Goal: Task Accomplishment & Management: Manage account settings

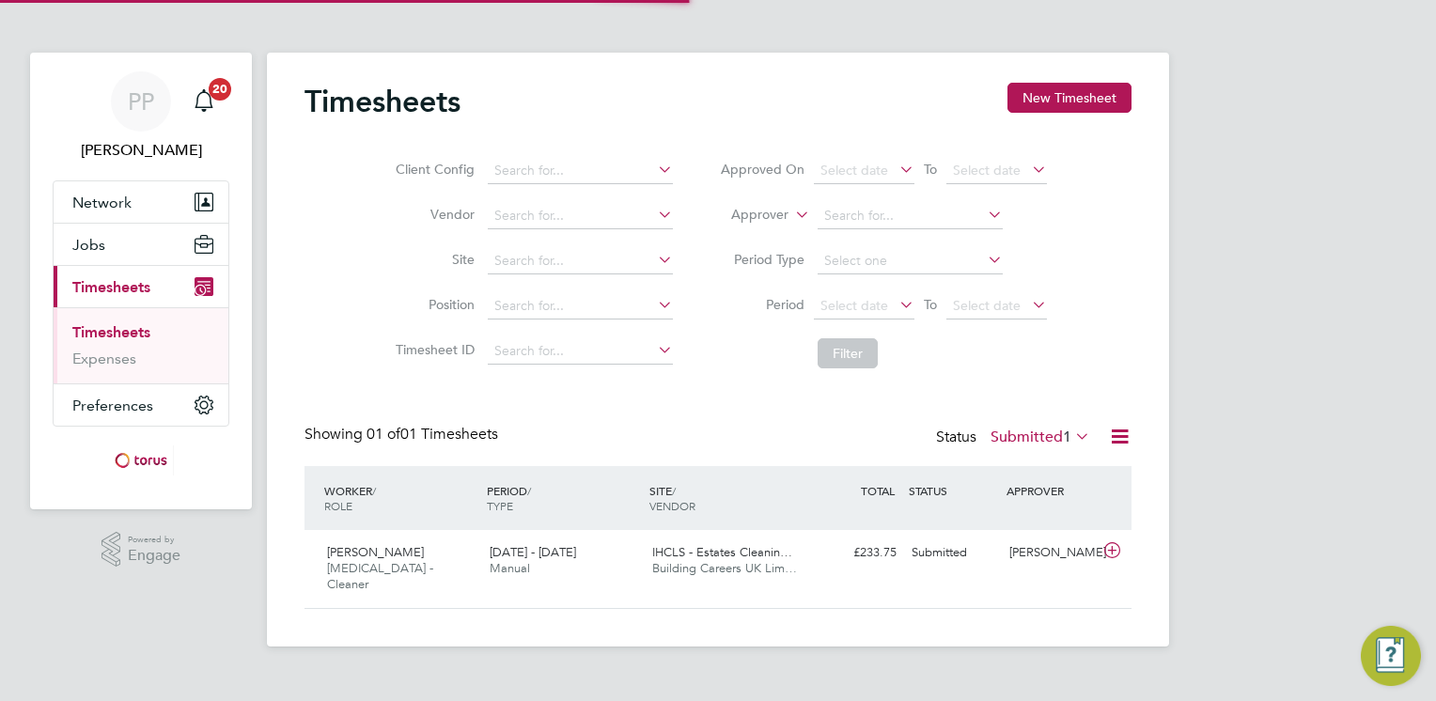
scroll to position [47, 164]
click at [940, 550] on div "Submitted" at bounding box center [953, 553] width 98 height 31
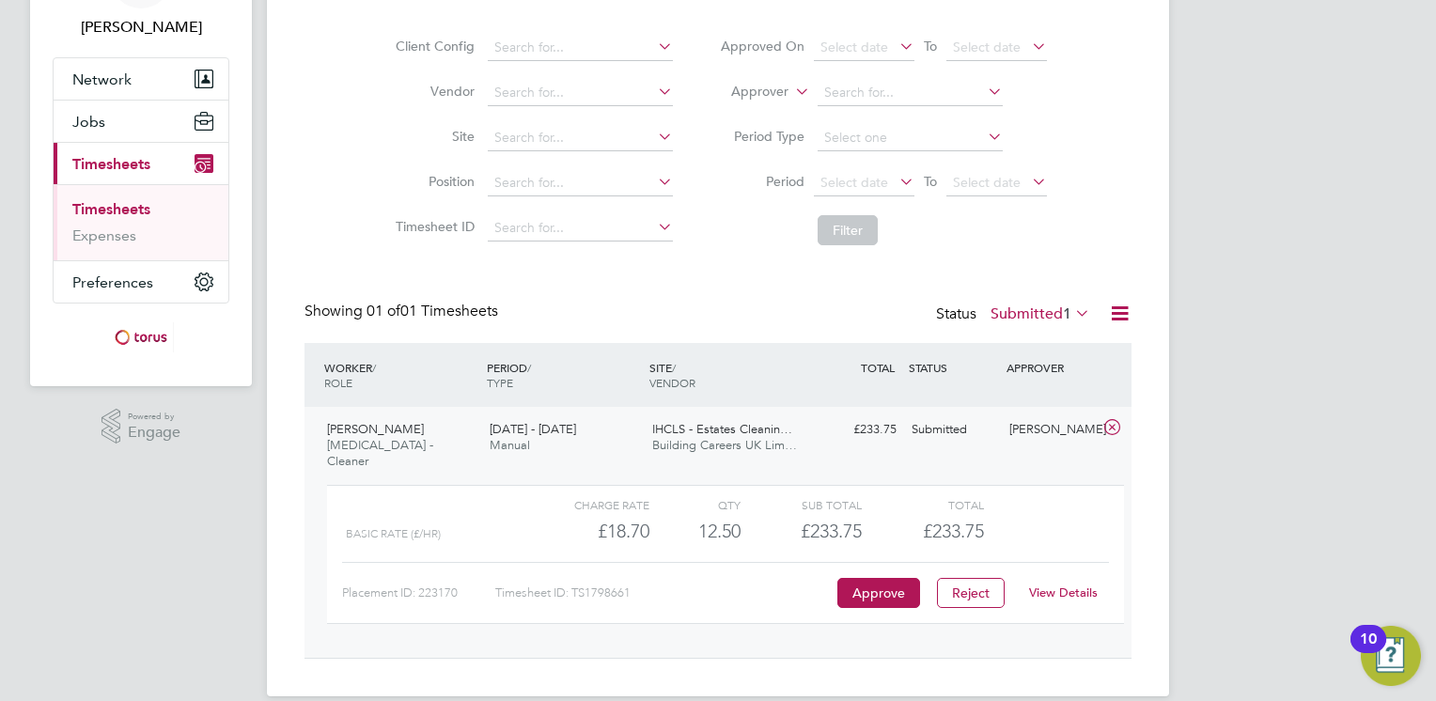
scroll to position [131, 0]
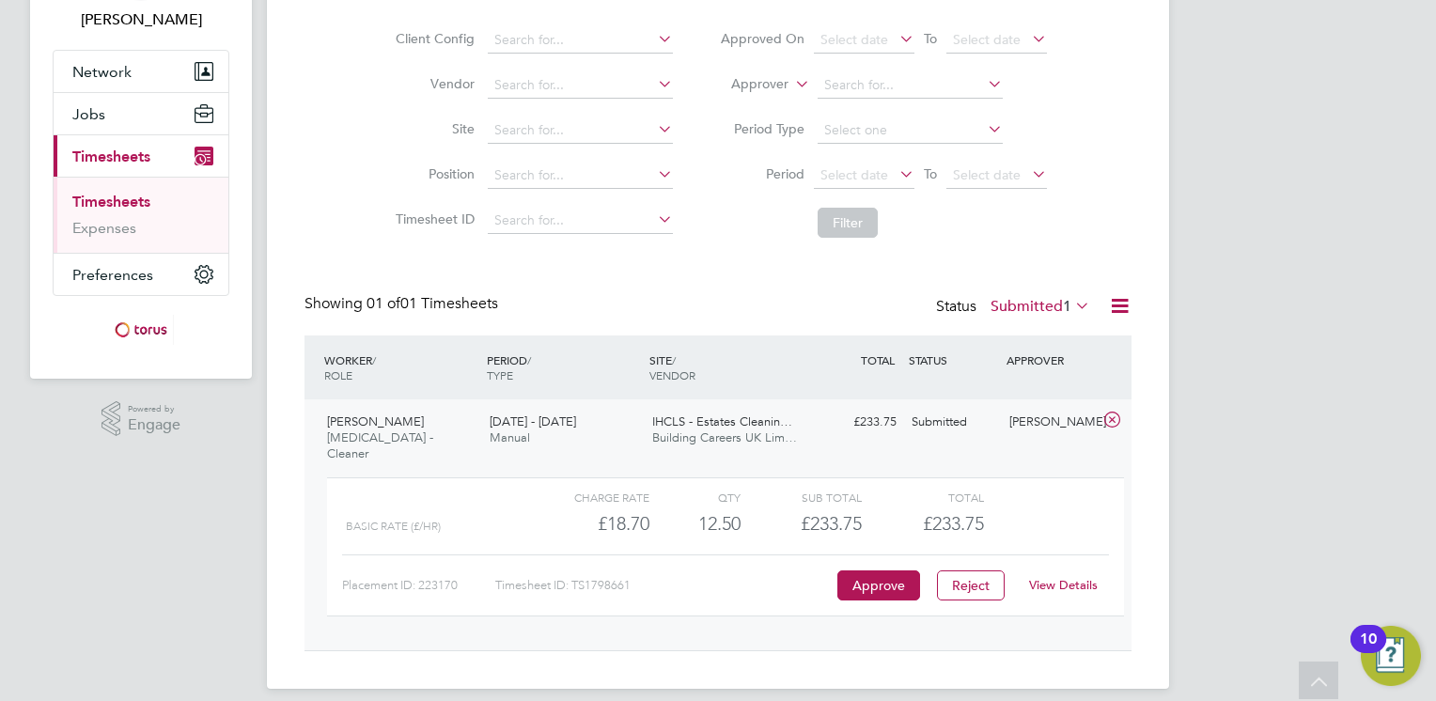
click at [532, 410] on div "[DATE] - [DATE] Manual" at bounding box center [563, 430] width 163 height 47
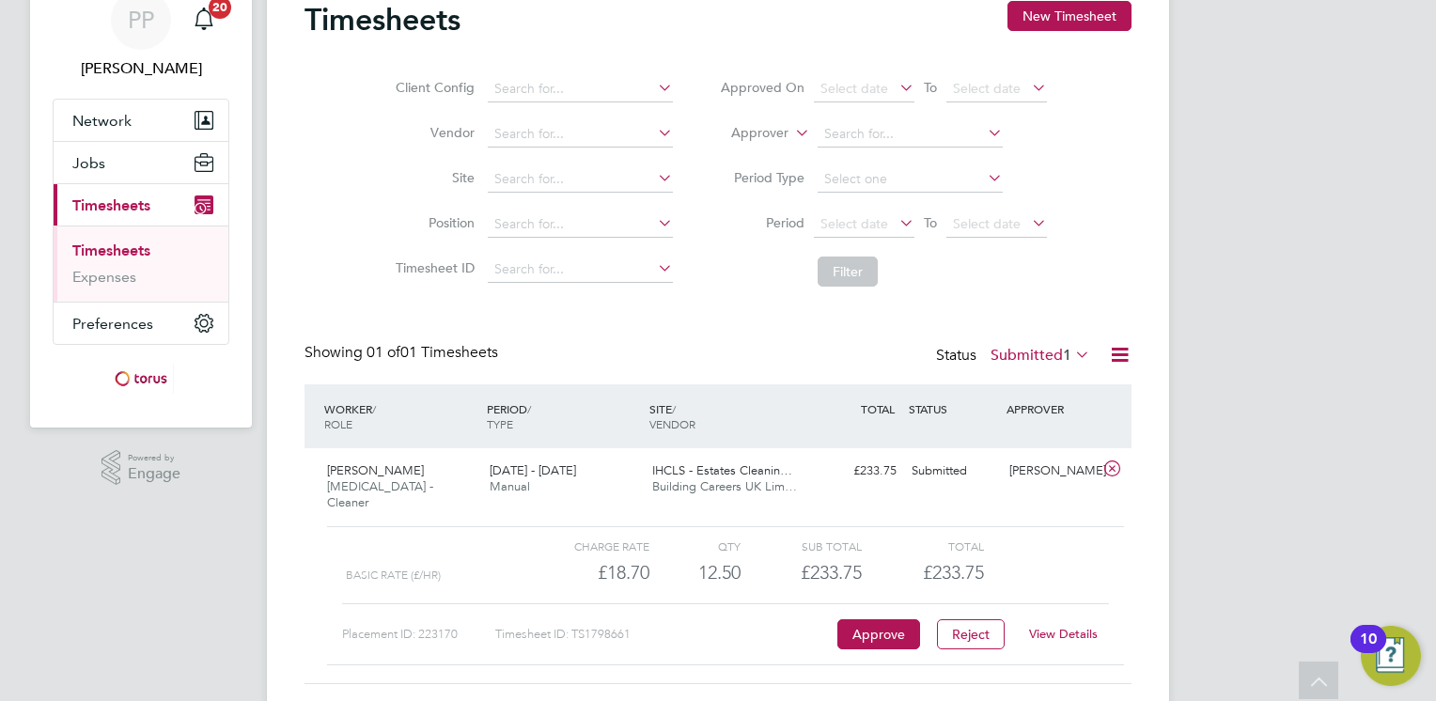
scroll to position [0, 0]
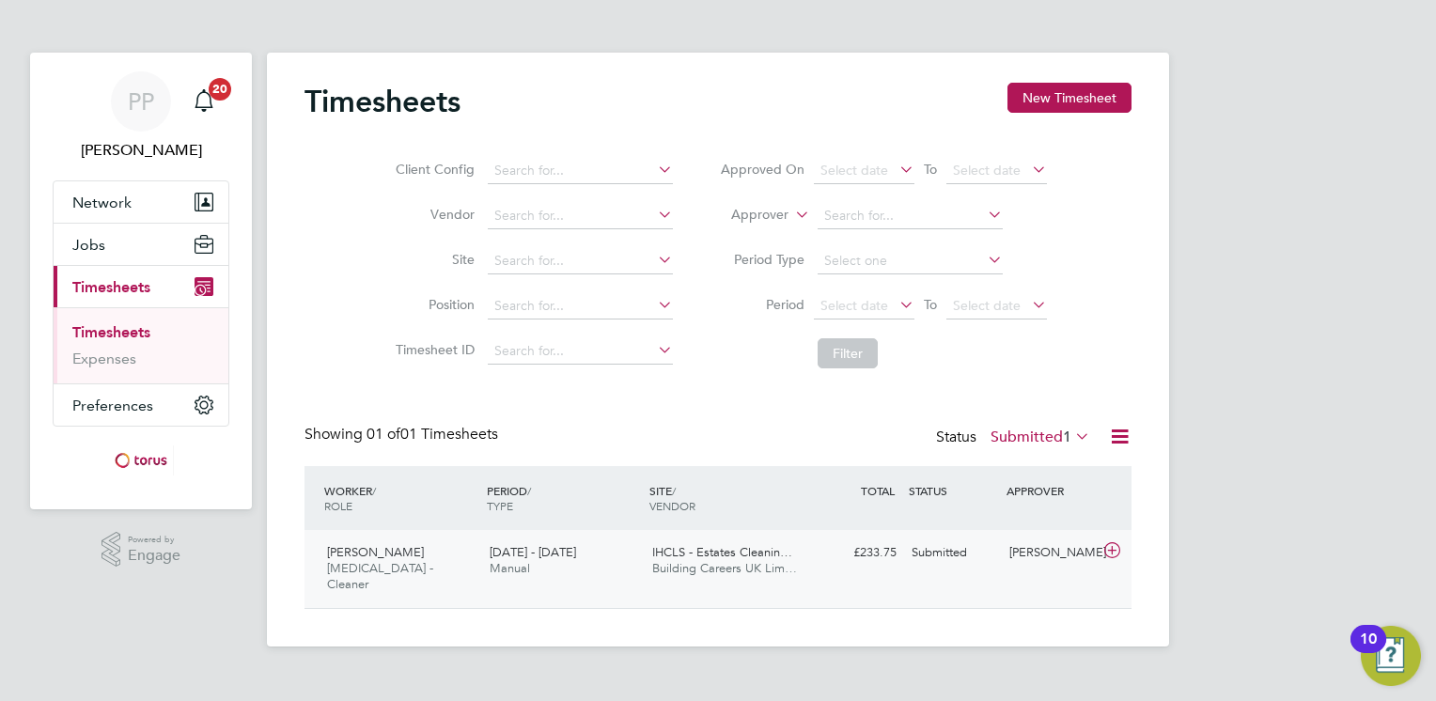
drag, startPoint x: 544, startPoint y: 572, endPoint x: 538, endPoint y: 563, distance: 11.5
click at [541, 569] on div "[DATE] - [DATE] Manual" at bounding box center [563, 561] width 163 height 47
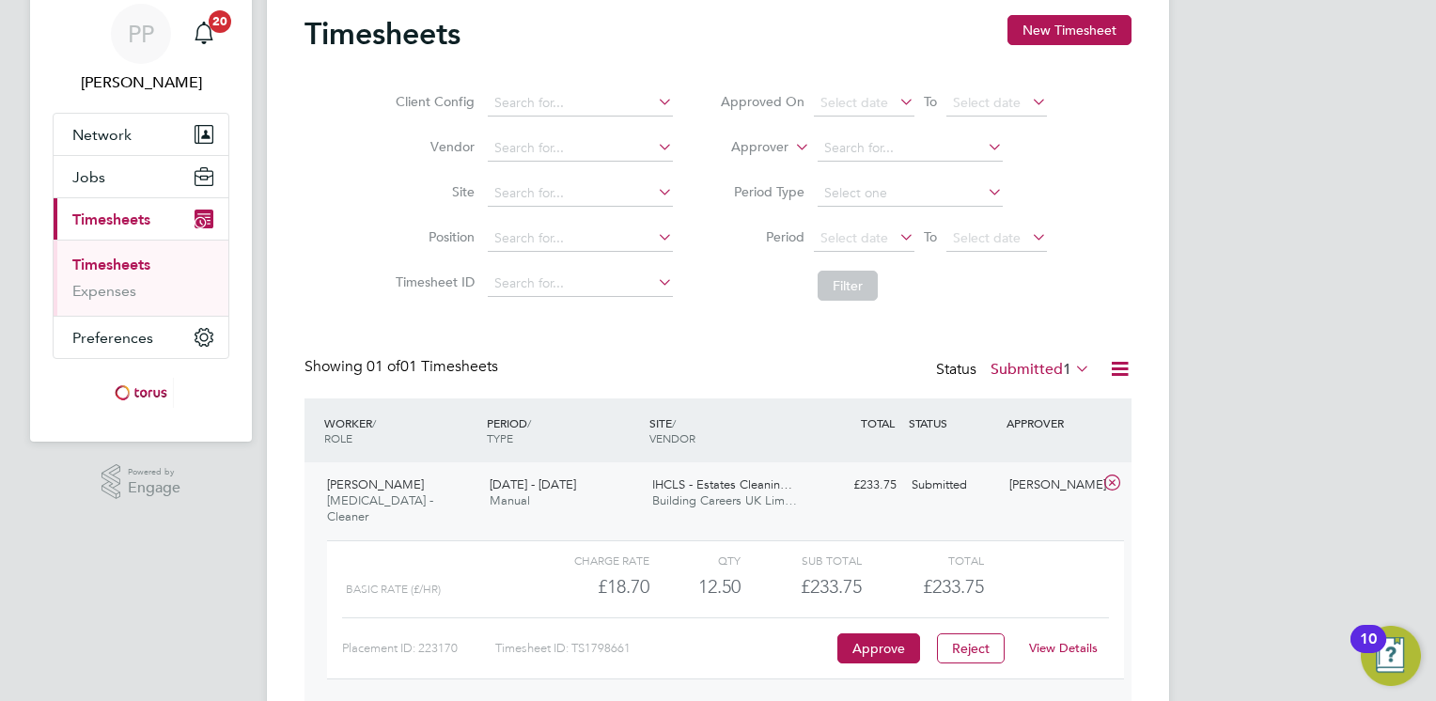
scroll to position [131, 0]
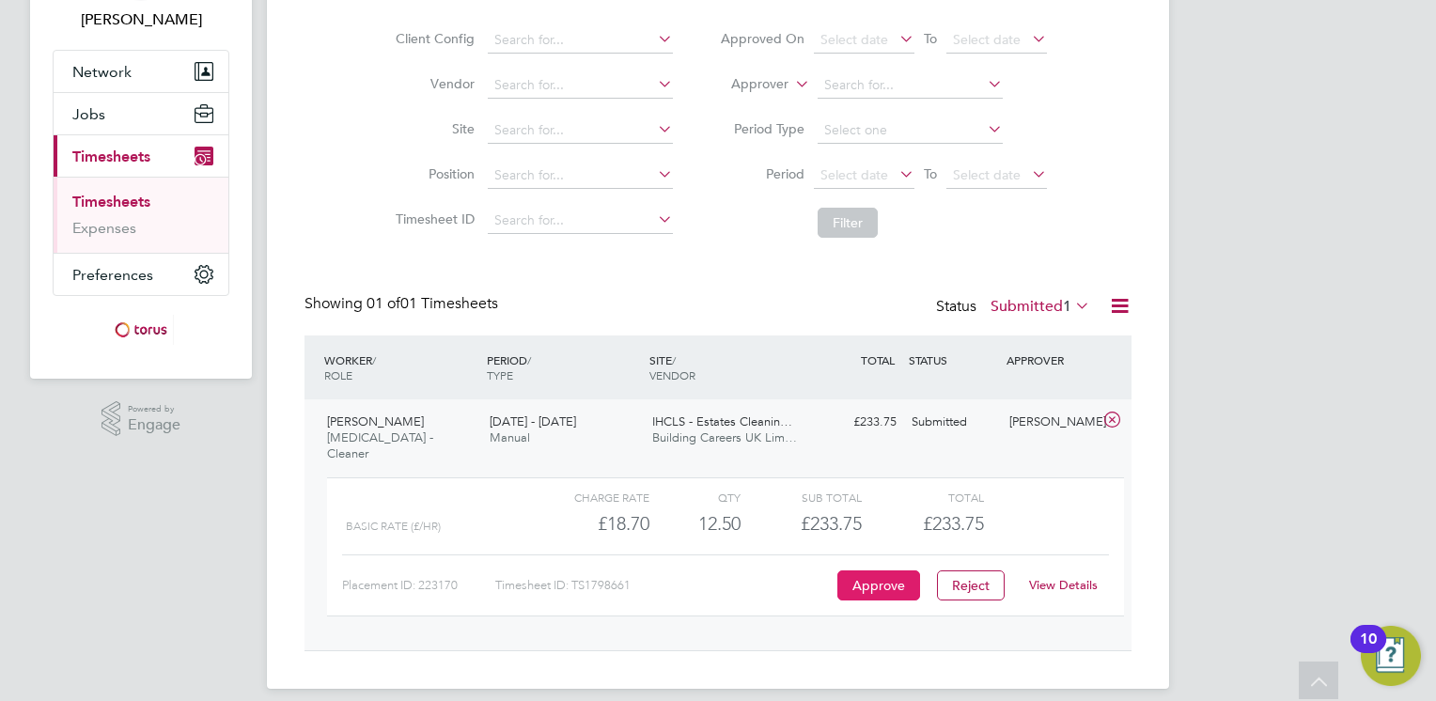
click at [876, 576] on button "Approve" at bounding box center [878, 586] width 83 height 30
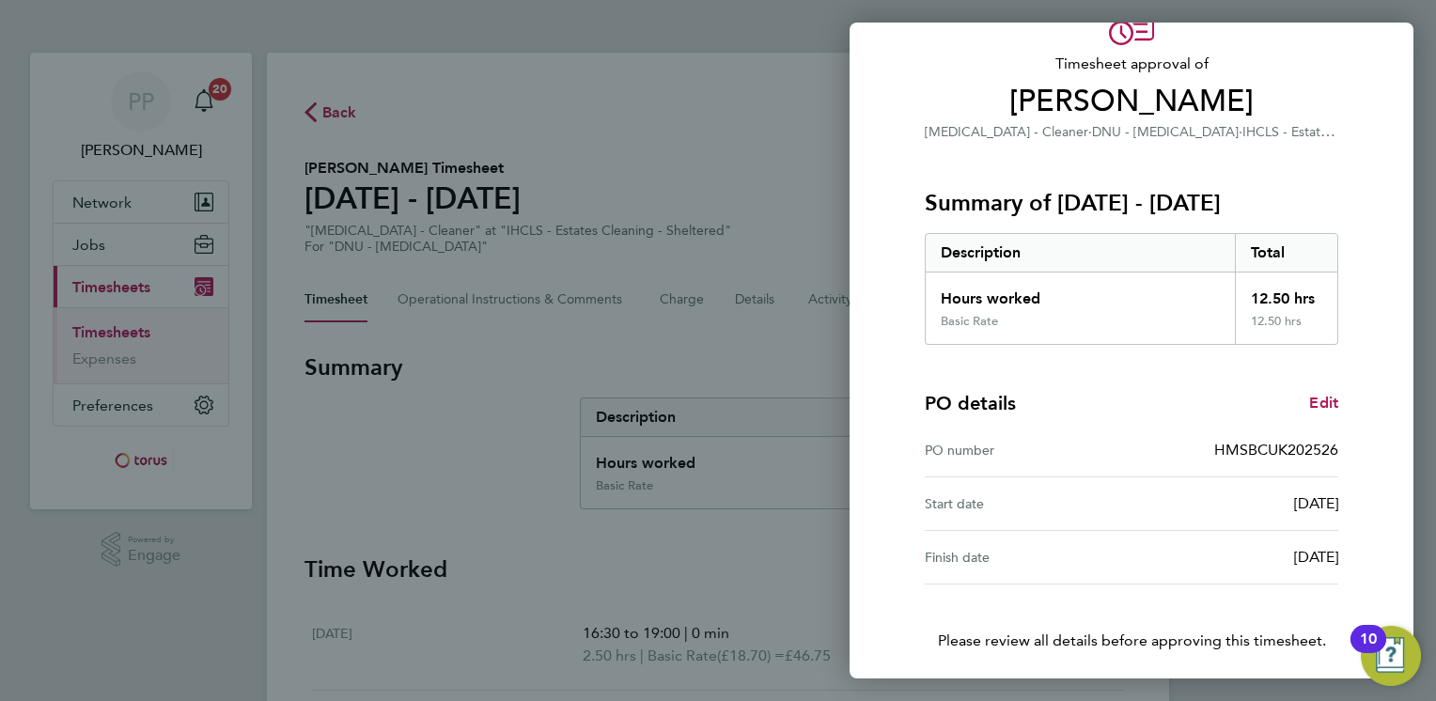
scroll to position [175, 0]
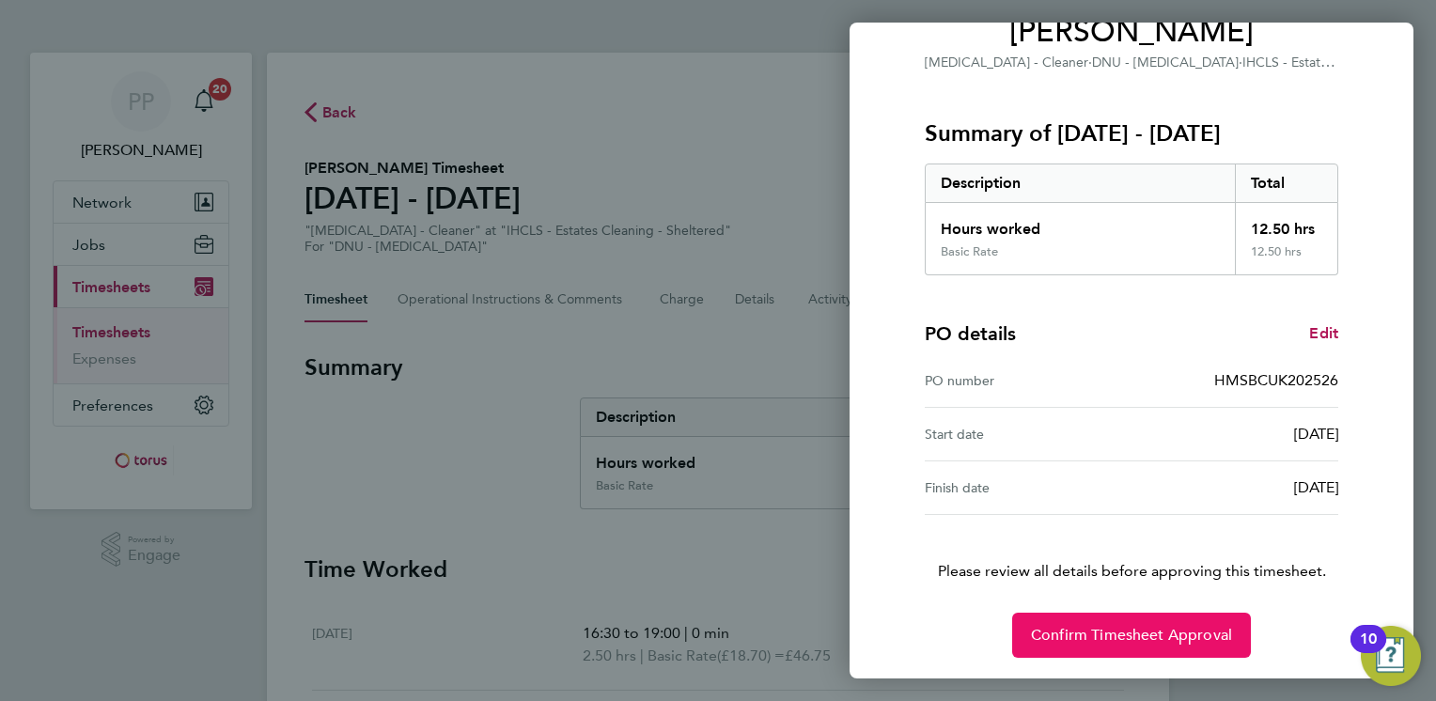
click at [1101, 618] on button "Confirm Timesheet Approval" at bounding box center [1131, 635] width 239 height 45
